Goal: Task Accomplishment & Management: Use online tool/utility

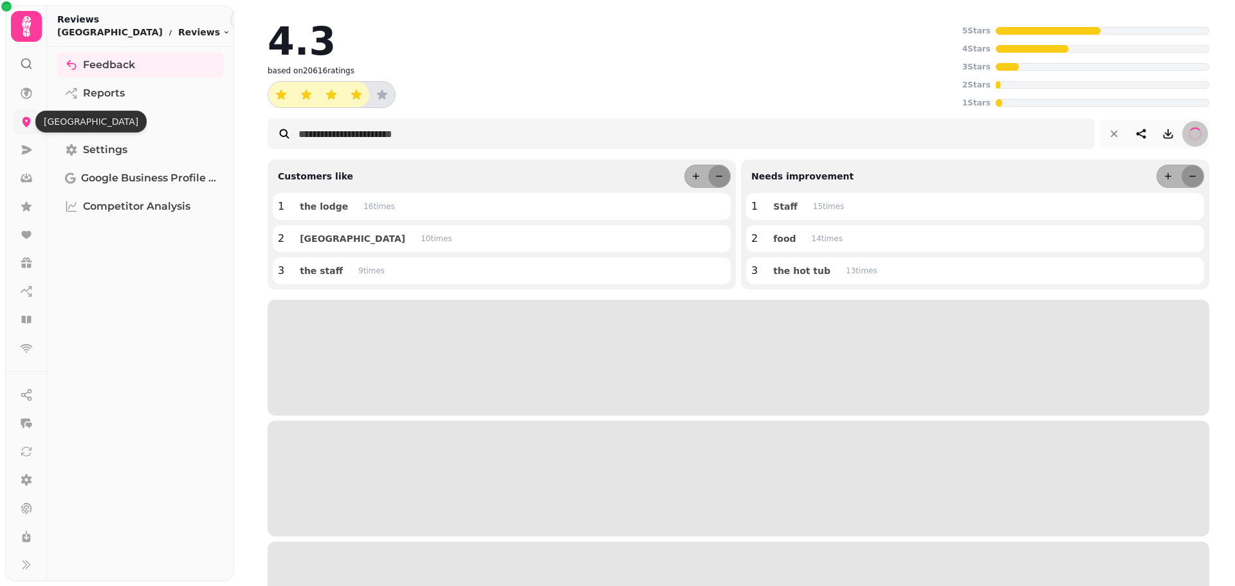
click at [25, 120] on icon at bounding box center [27, 122] width 8 height 10
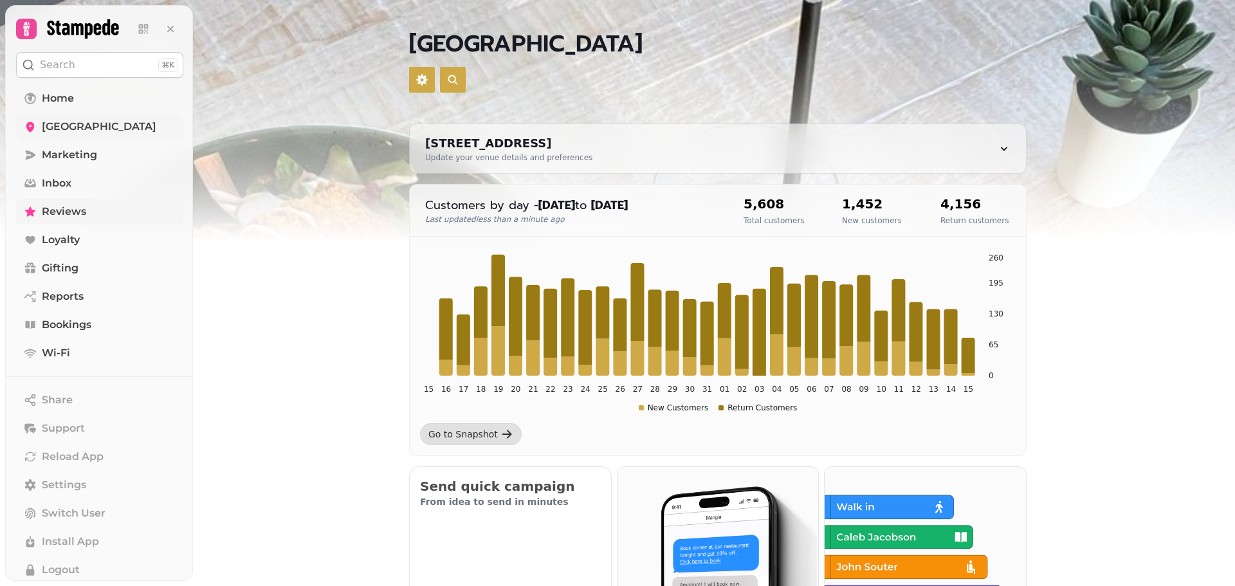
click at [62, 208] on span "Reviews" at bounding box center [64, 211] width 44 height 15
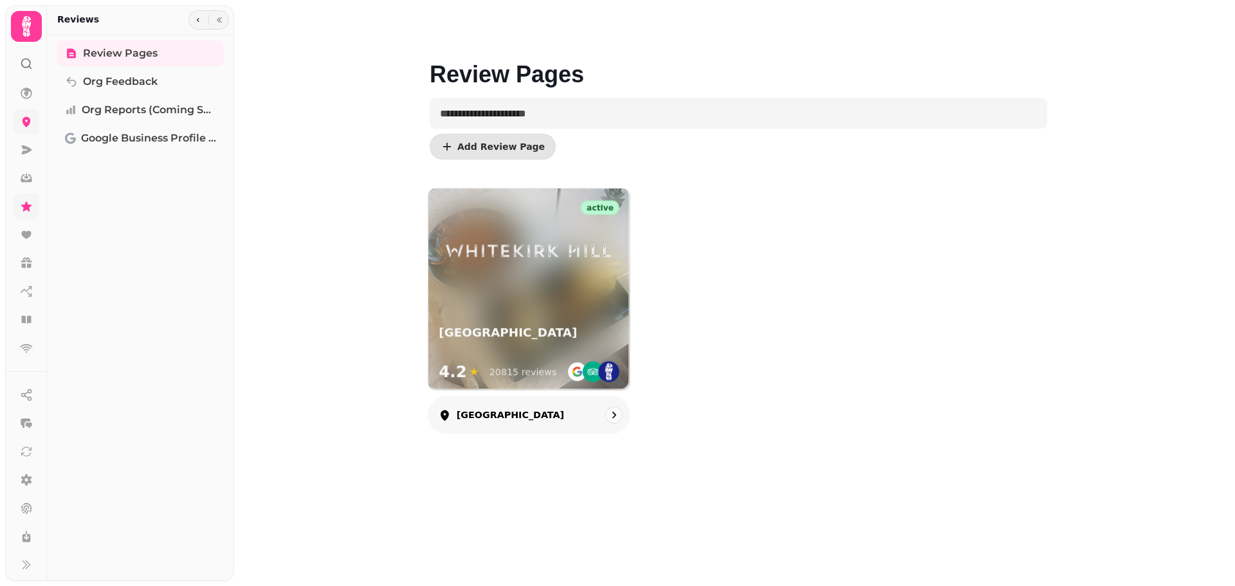
click at [550, 250] on img at bounding box center [529, 251] width 181 height 25
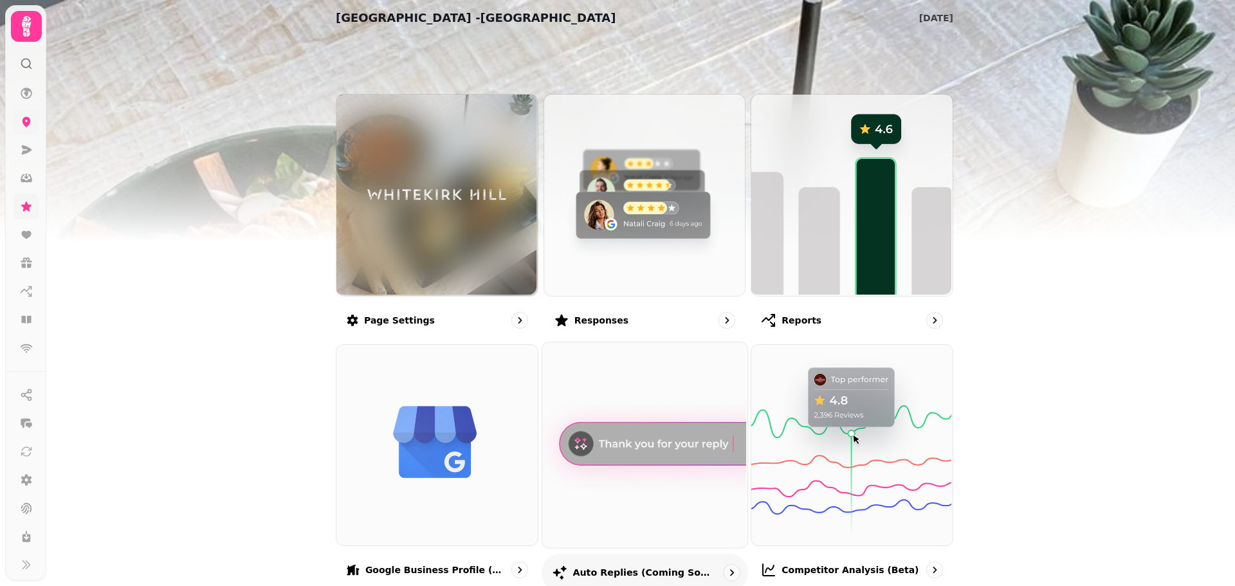
scroll to position [193, 0]
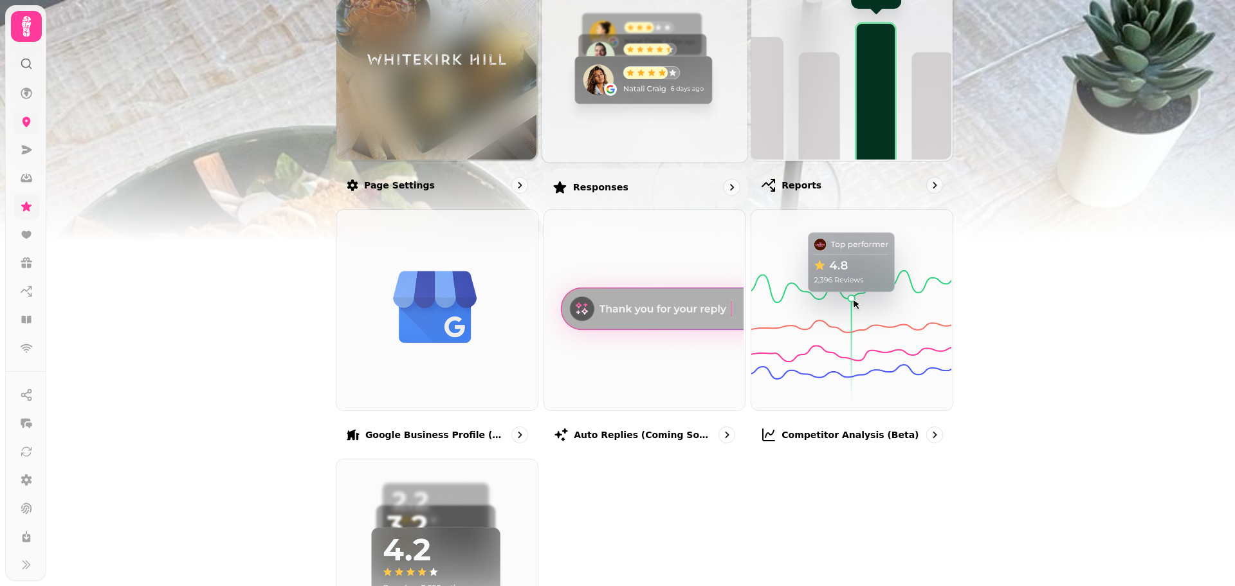
click at [580, 67] on img at bounding box center [643, 58] width 205 height 205
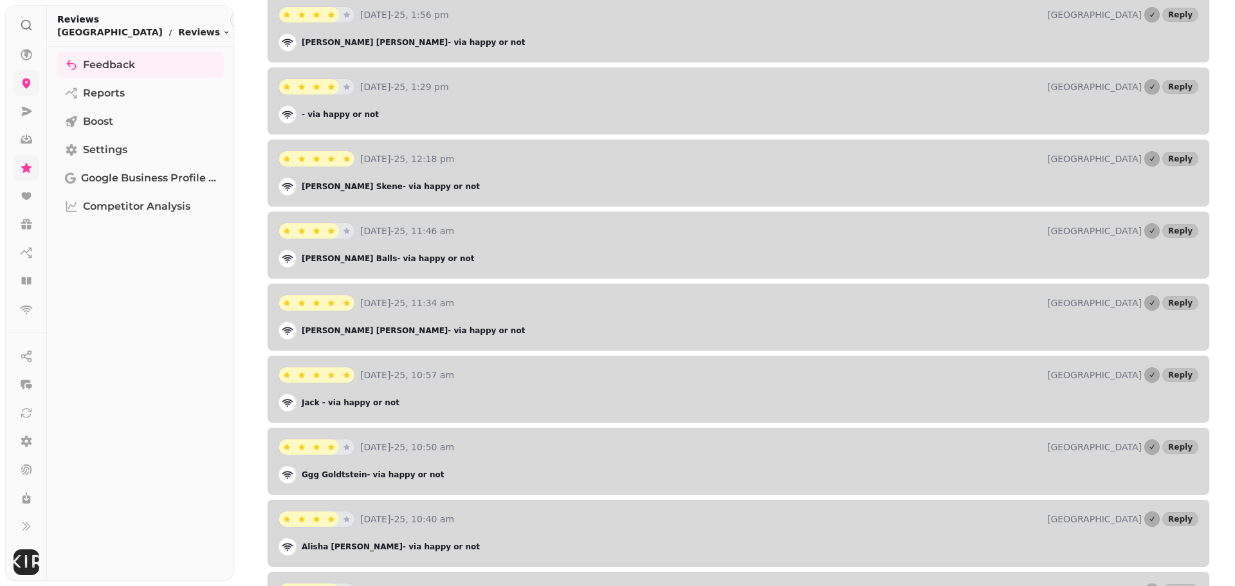
scroll to position [285, 0]
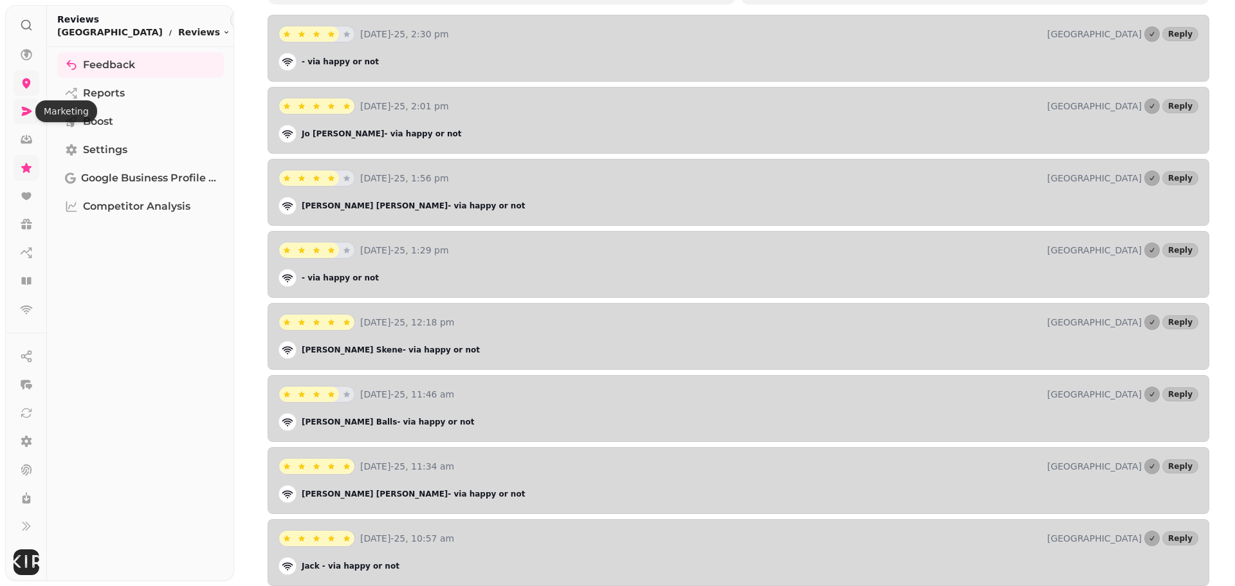
click at [30, 108] on icon at bounding box center [26, 111] width 13 height 13
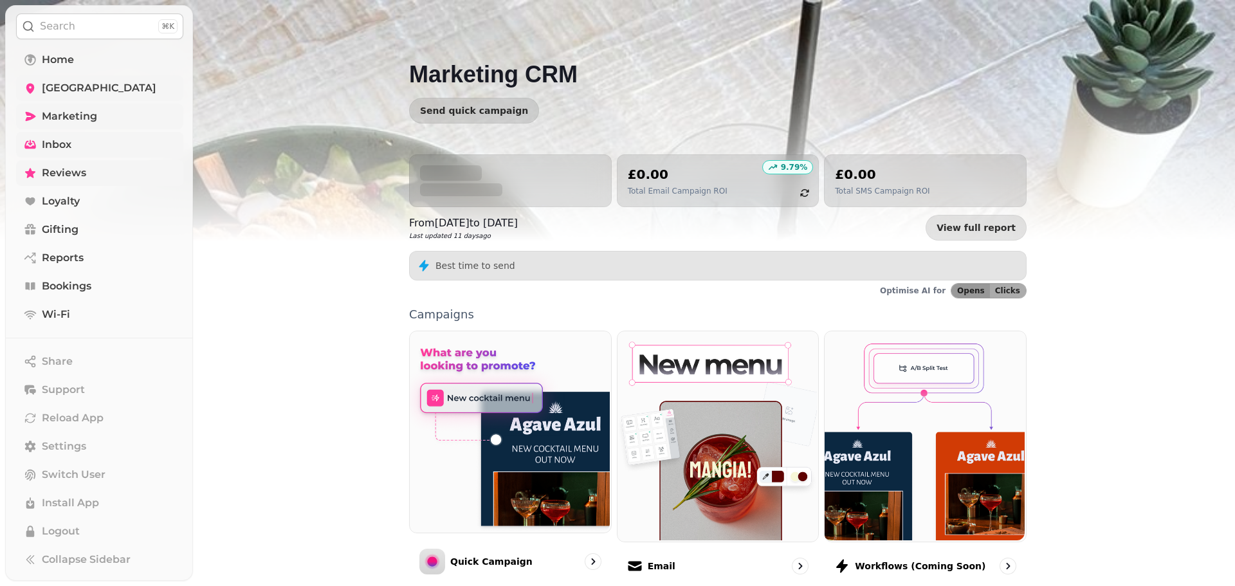
click at [29, 150] on icon at bounding box center [30, 144] width 13 height 13
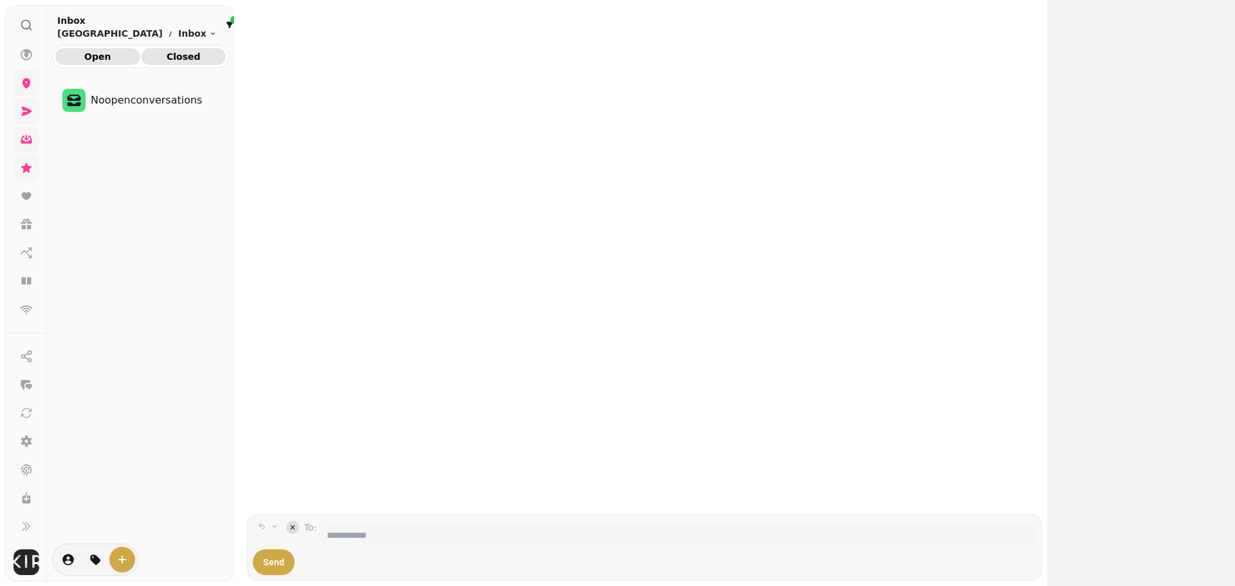
click at [187, 57] on span "Closed" at bounding box center [184, 56] width 64 height 9
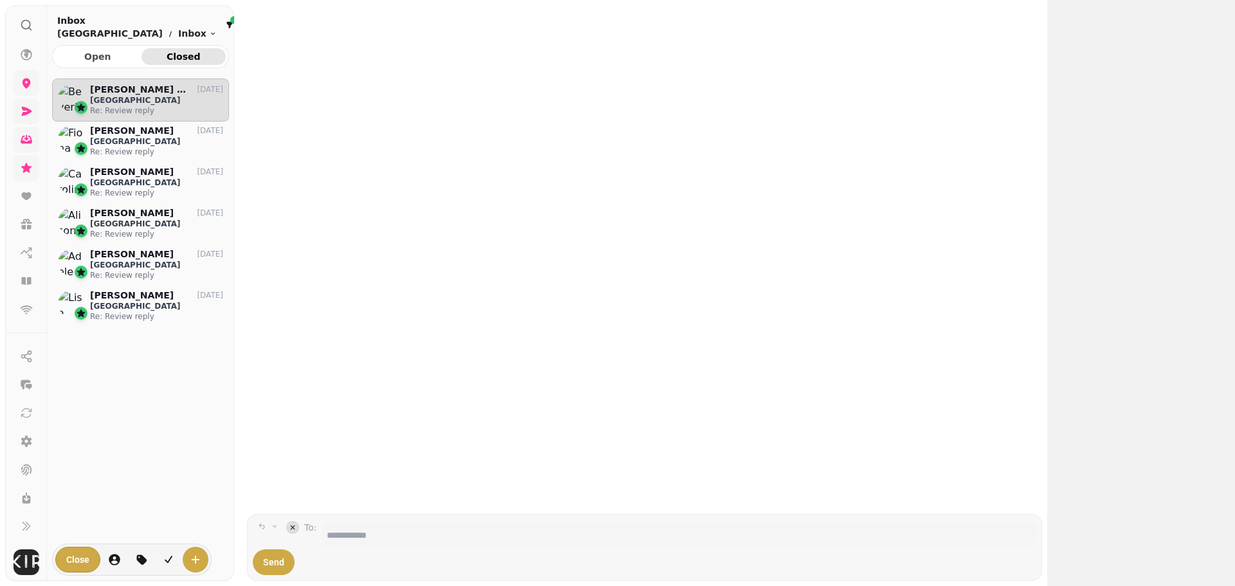
scroll to position [487, 167]
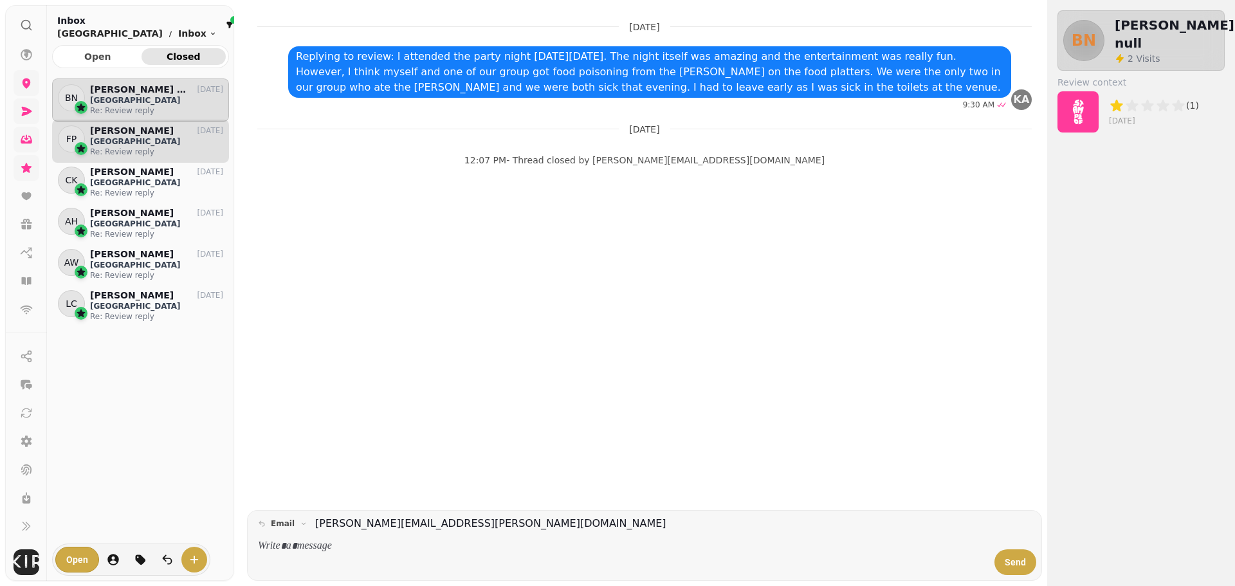
click at [165, 140] on p "[GEOGRAPHIC_DATA]" at bounding box center [156, 141] width 133 height 10
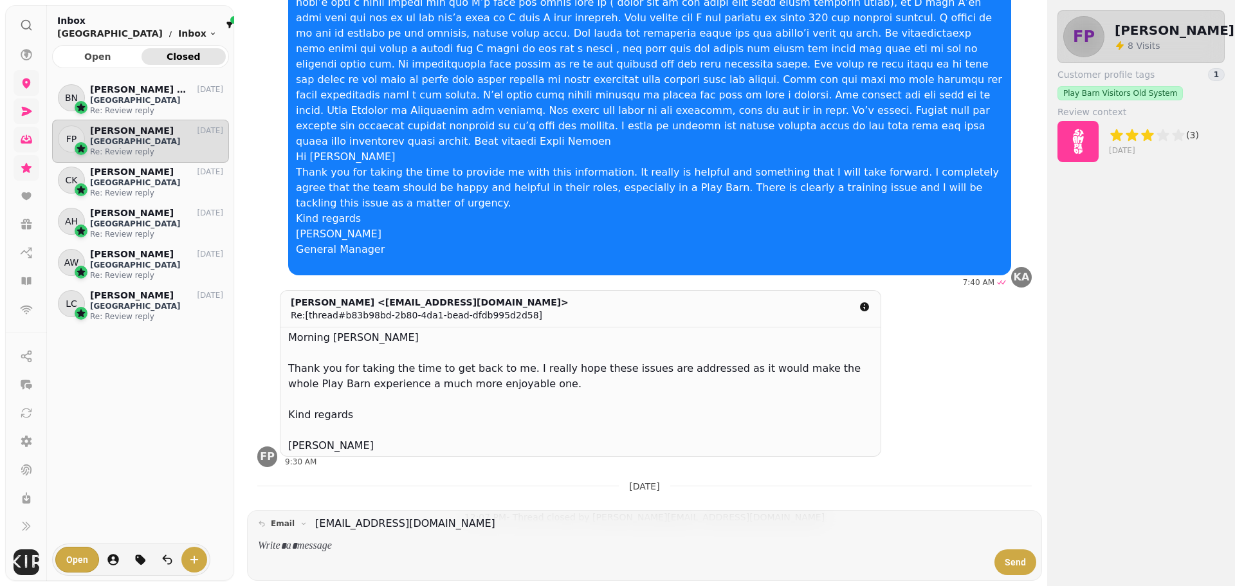
scroll to position [152, 0]
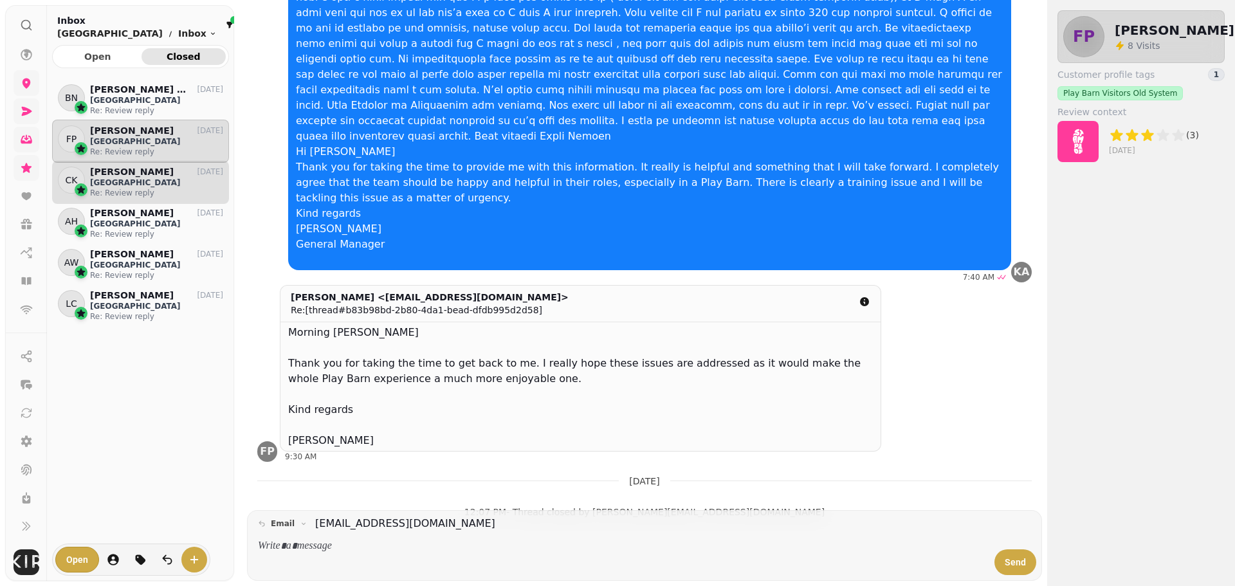
click at [171, 185] on p "[GEOGRAPHIC_DATA]" at bounding box center [156, 183] width 133 height 10
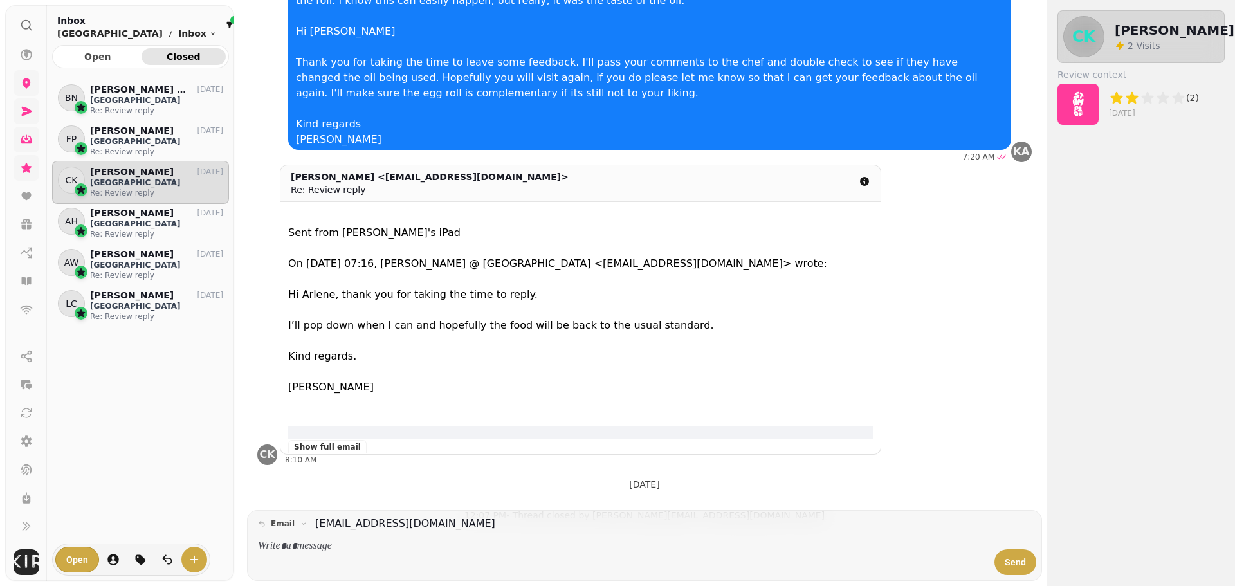
scroll to position [106, 0]
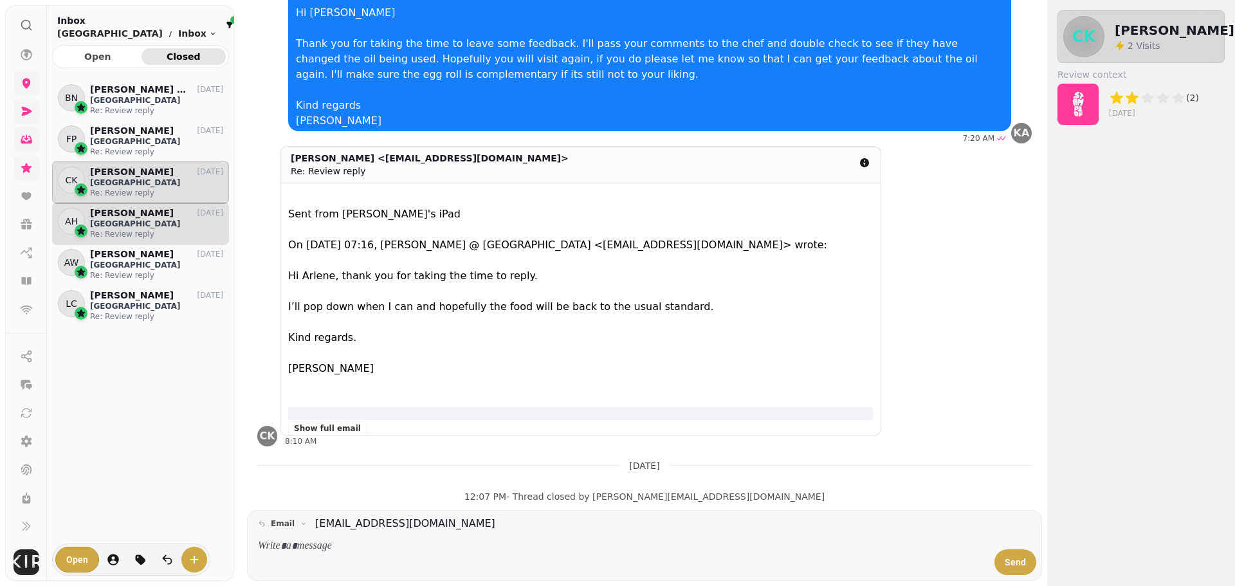
click at [179, 219] on p "[GEOGRAPHIC_DATA]" at bounding box center [156, 224] width 133 height 10
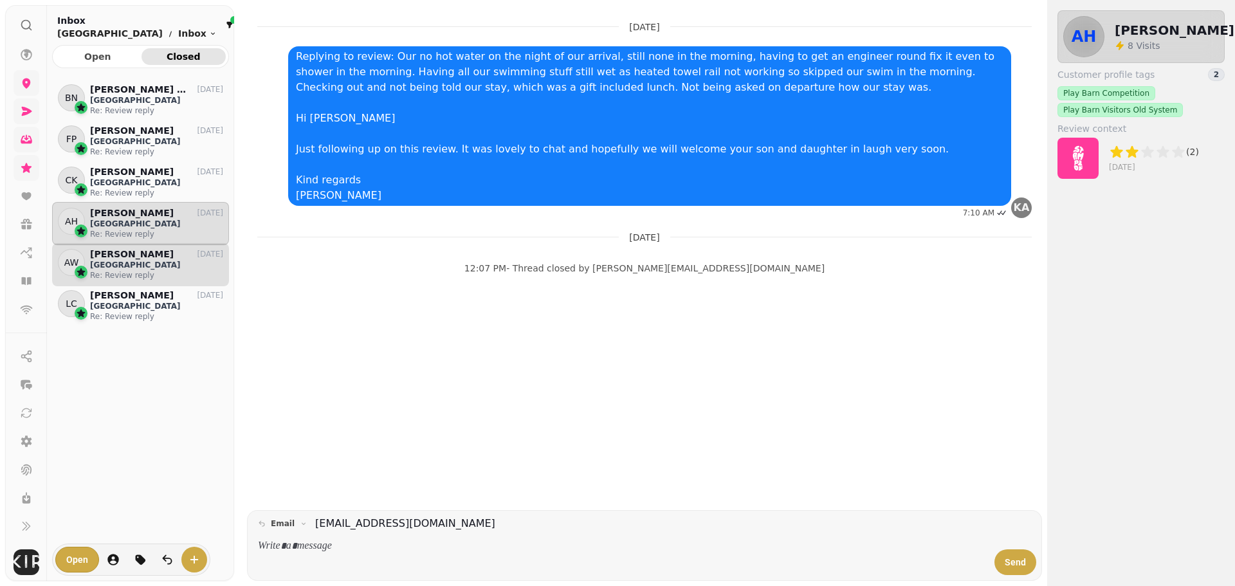
click at [174, 260] on p "[GEOGRAPHIC_DATA]" at bounding box center [156, 265] width 133 height 10
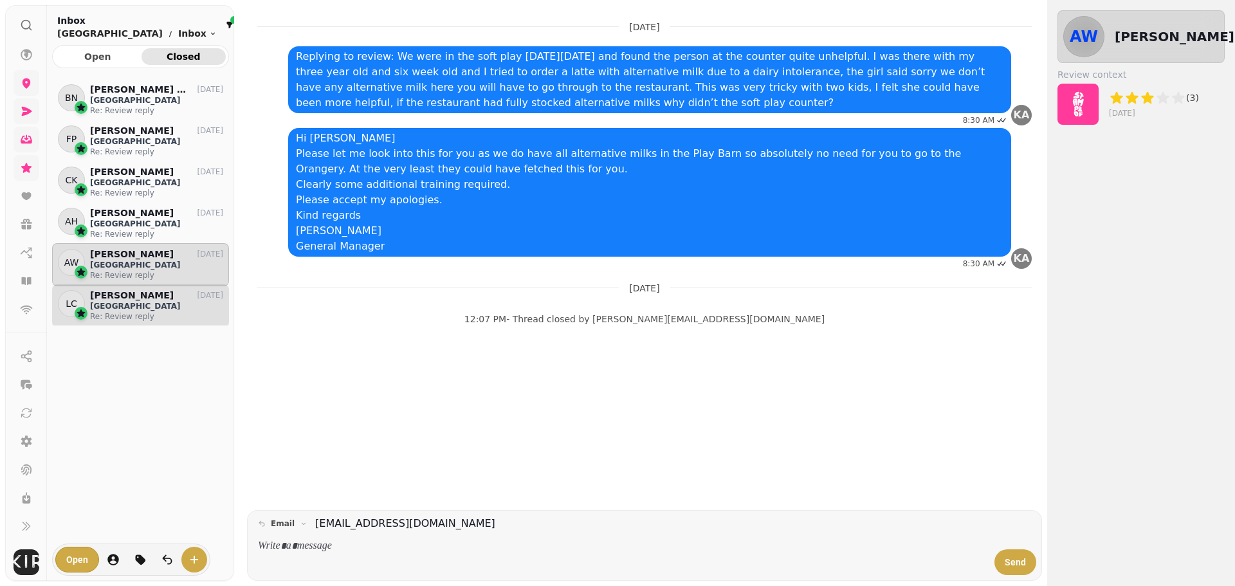
click at [154, 304] on p "[GEOGRAPHIC_DATA]" at bounding box center [156, 306] width 133 height 10
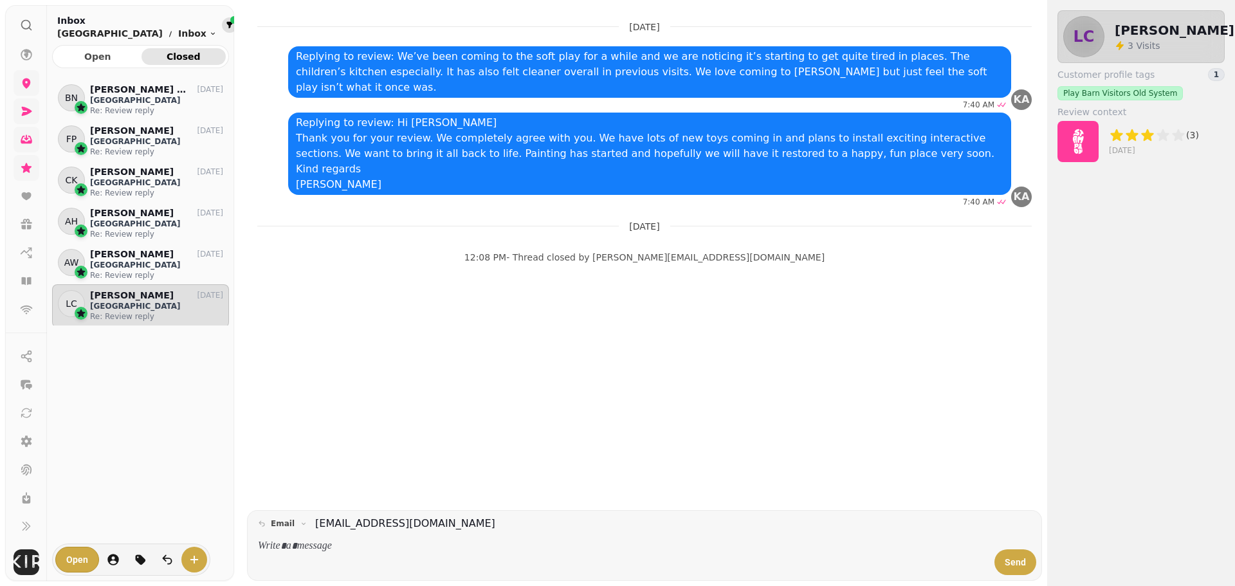
click at [226, 28] on icon "filter" at bounding box center [230, 25] width 8 height 8
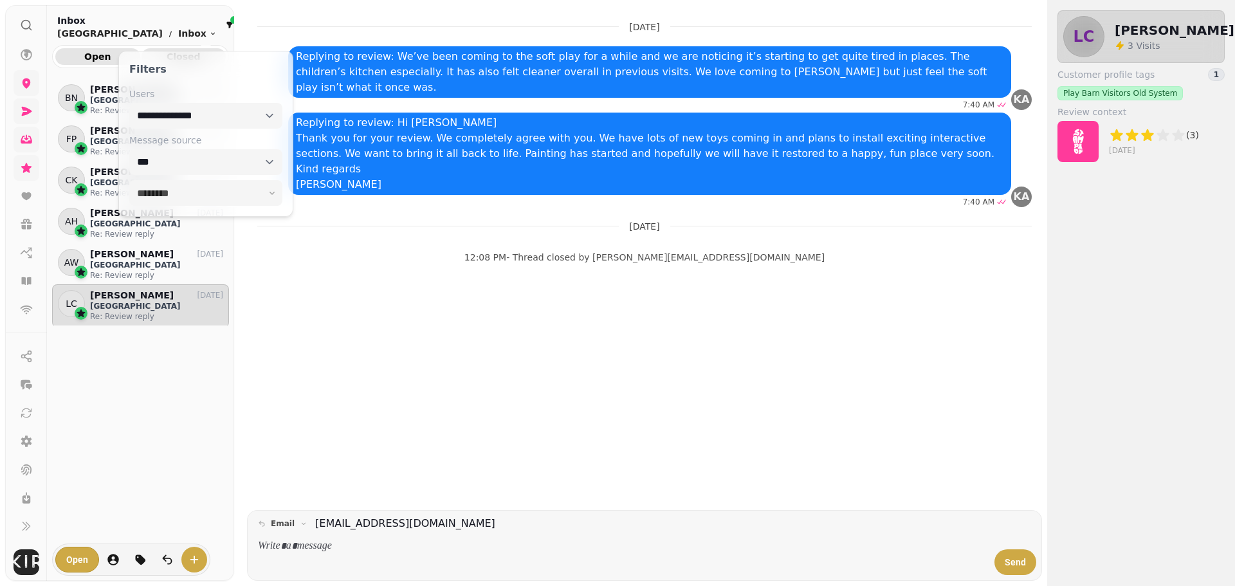
click at [108, 52] on span "Open" at bounding box center [98, 56] width 64 height 9
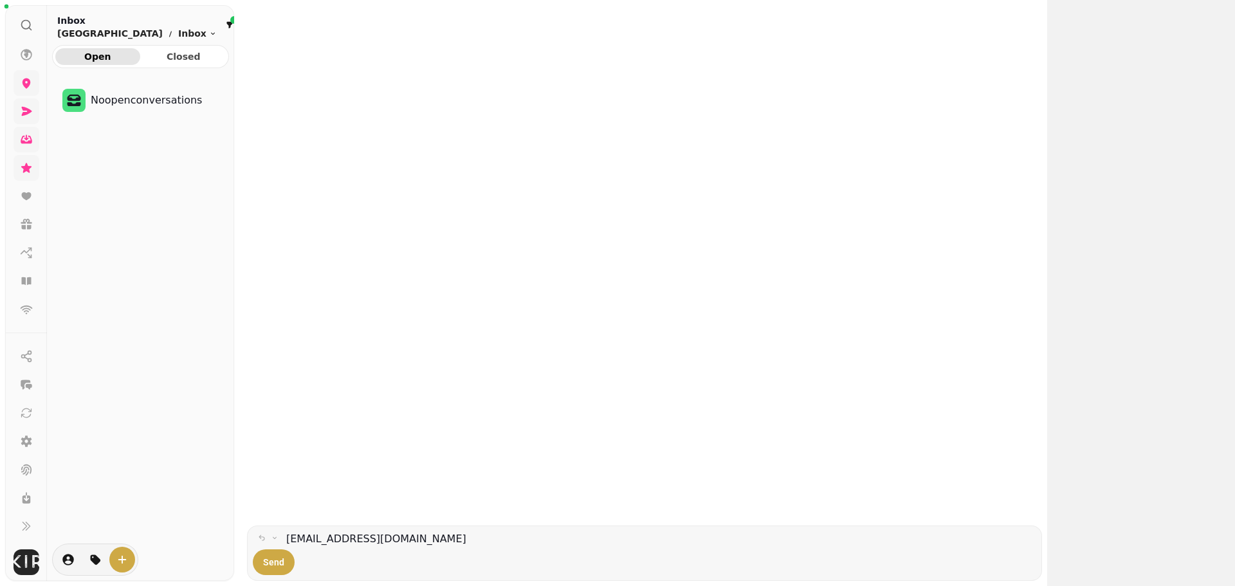
click at [26, 123] on link at bounding box center [27, 111] width 26 height 26
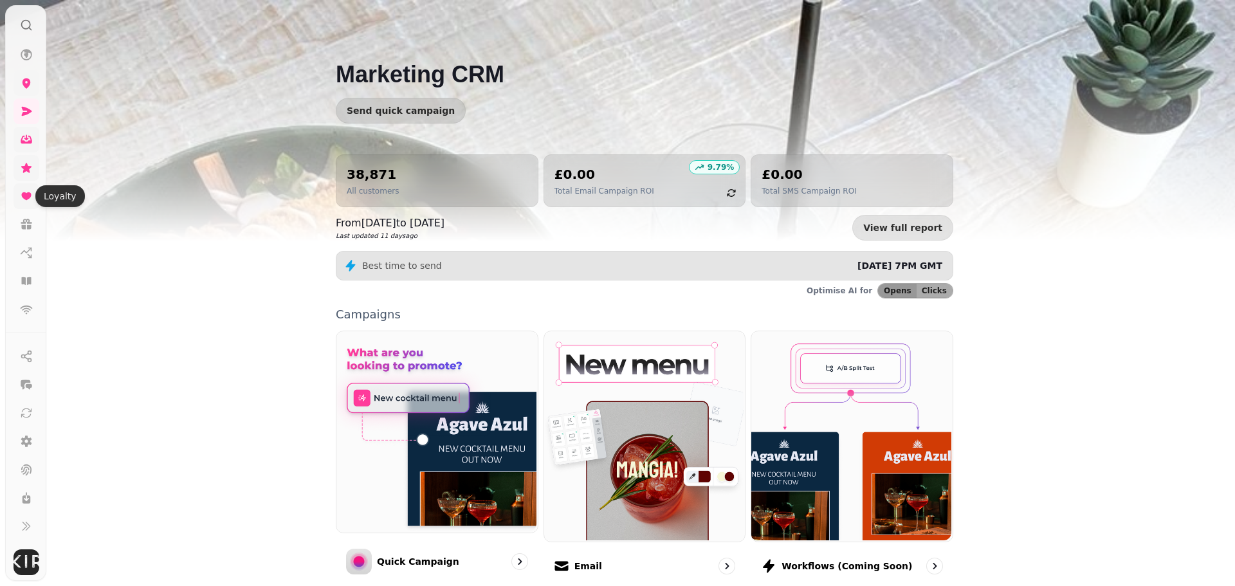
click at [26, 190] on icon at bounding box center [26, 196] width 13 height 13
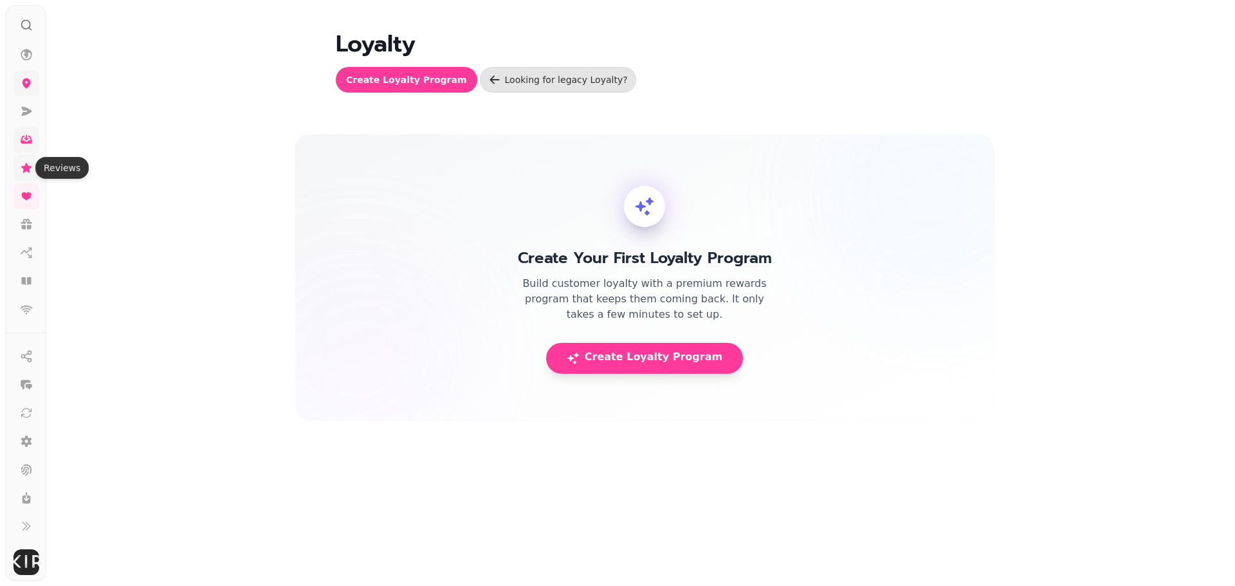
click at [28, 160] on link at bounding box center [27, 168] width 26 height 26
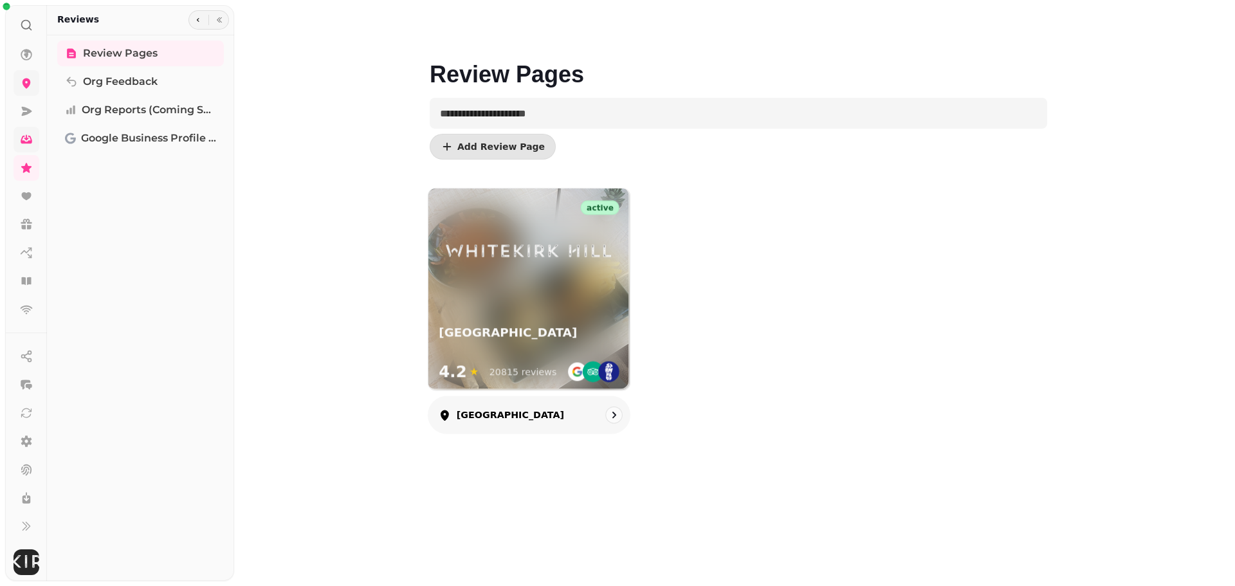
click at [461, 283] on div at bounding box center [529, 241] width 201 height 105
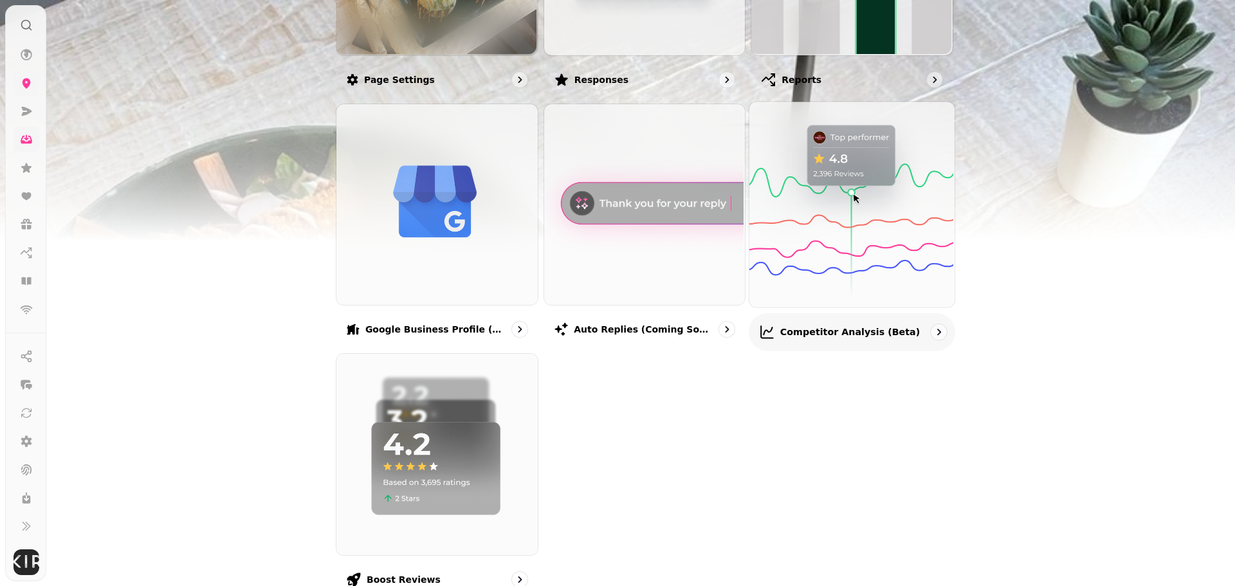
scroll to position [321, 0]
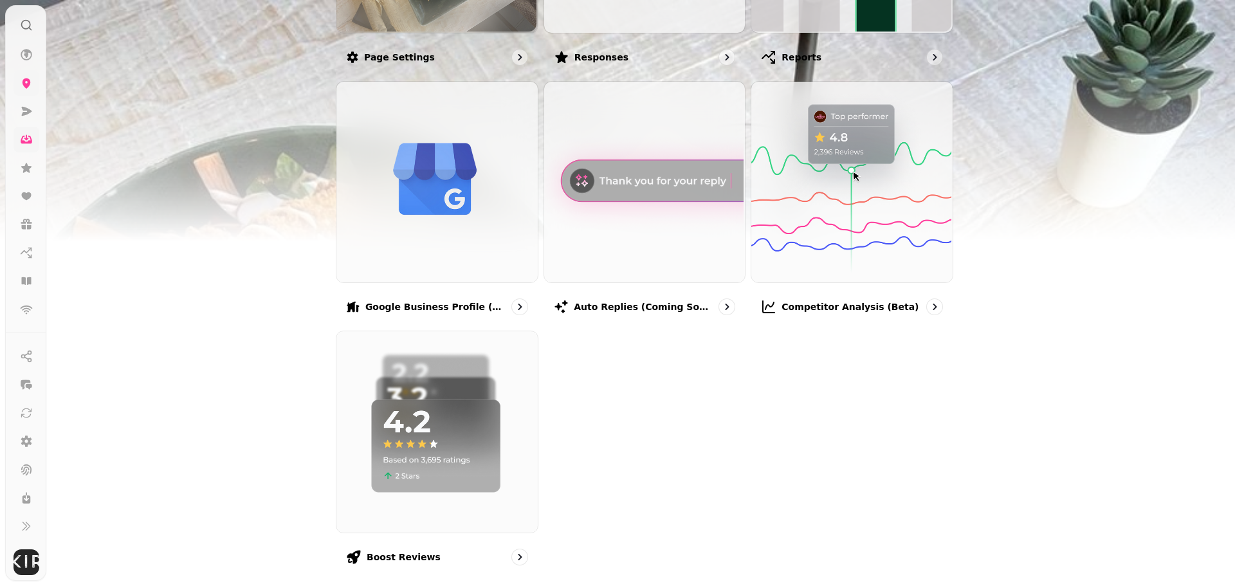
drag, startPoint x: 611, startPoint y: 553, endPoint x: 1115, endPoint y: 384, distance: 531.1
click at [1124, 383] on div "Reviews [GEOGRAPHIC_DATA] - [GEOGRAPHIC_DATA] [DATE] Open Drawer Page settings …" at bounding box center [640, 293] width 1189 height 586
click at [399, 489] on img at bounding box center [435, 430] width 205 height 205
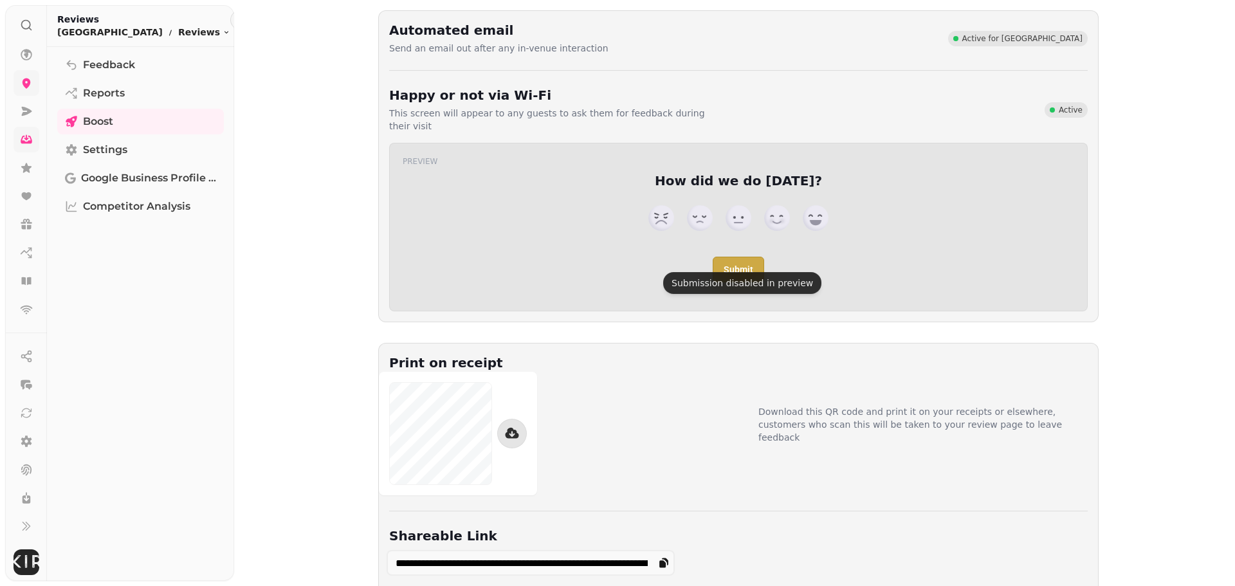
click at [734, 259] on div "Submit" at bounding box center [738, 270] width 51 height 26
click at [19, 57] on link at bounding box center [27, 55] width 26 height 26
